Goal: Task Accomplishment & Management: Complete application form

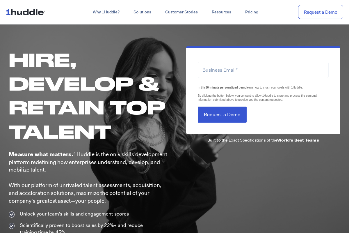
scroll to position [291, 0]
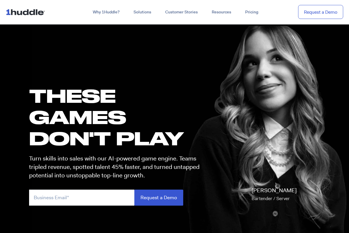
scroll to position [291, 0]
